Goal: Information Seeking & Learning: Find specific fact

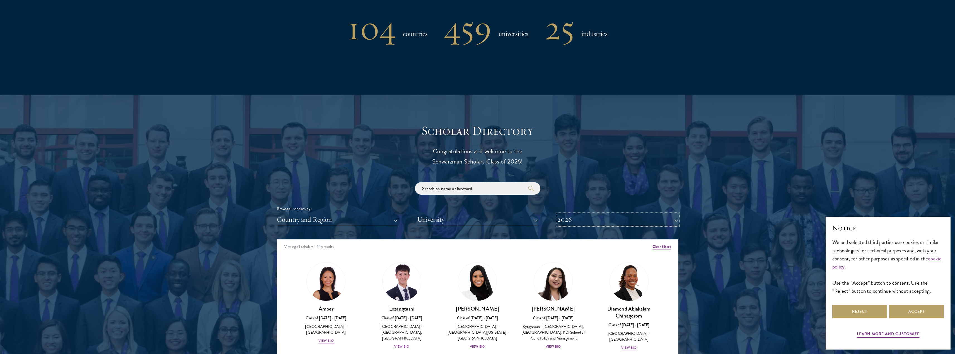
scroll to position [501, 0]
click at [589, 222] on button "2026" at bounding box center [617, 219] width 121 height 11
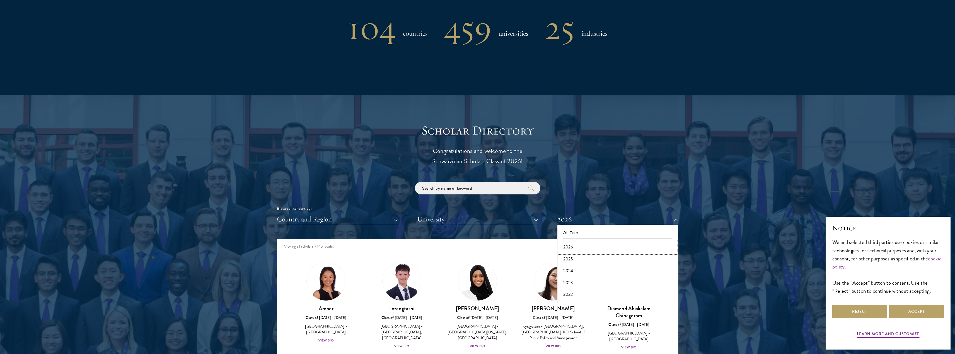
click at [565, 247] on button "2026" at bounding box center [617, 247] width 117 height 12
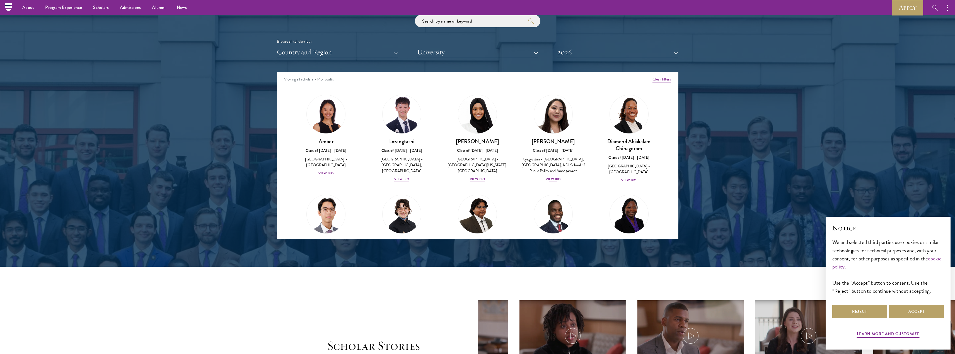
scroll to position [640, 0]
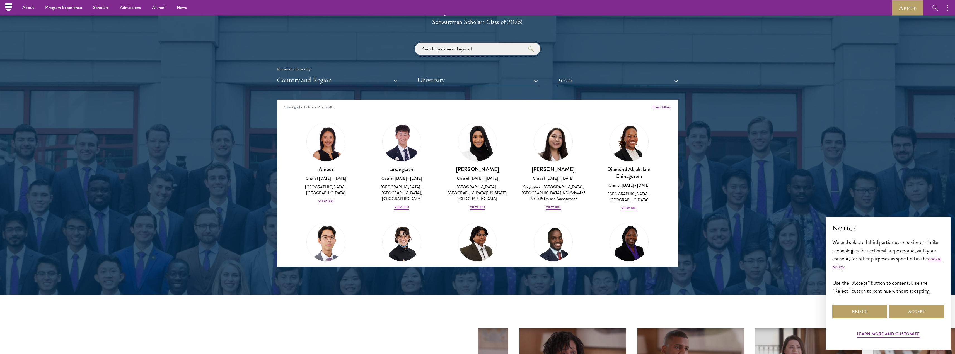
click at [438, 48] on input "search" at bounding box center [477, 49] width 125 height 13
type input "[PERSON_NAME]"
click button "submit" at bounding box center [0, 0] width 0 height 0
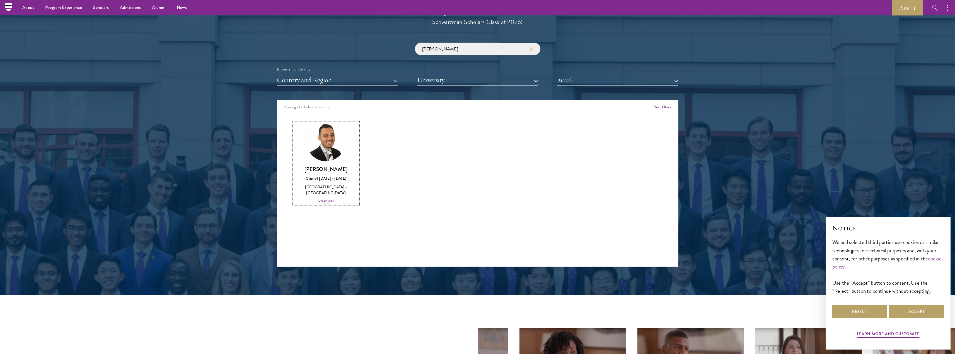
click at [327, 165] on link "[PERSON_NAME] Class of [DATE] - [DATE] [GEOGRAPHIC_DATA] - [GEOGRAPHIC_DATA] Vi…" at bounding box center [326, 164] width 65 height 82
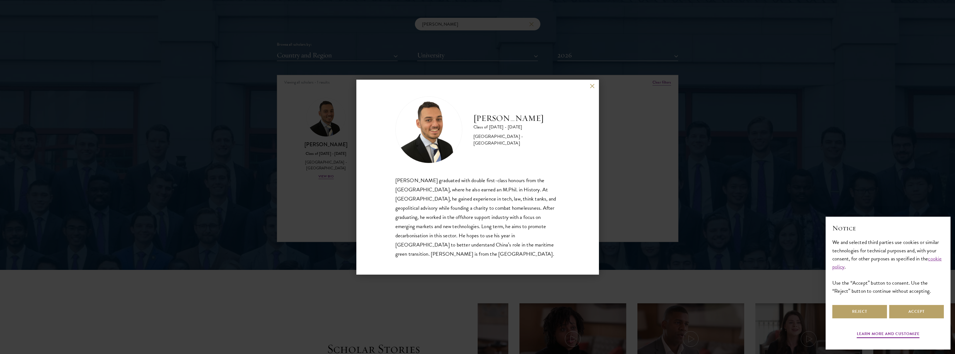
scroll to position [665, 0]
click at [593, 89] on button at bounding box center [592, 86] width 5 height 5
